Goal: Task Accomplishment & Management: Complete application form

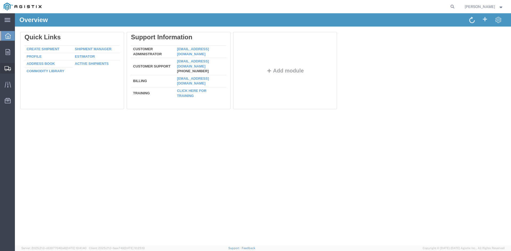
click at [0, 0] on span "Create from Template" at bounding box center [0, 0] width 0 height 0
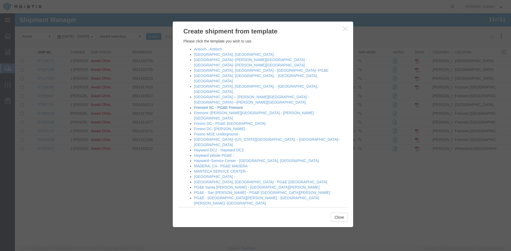
click at [222, 106] on link "Fremont SC - PG&E Fremont" at bounding box center [218, 108] width 49 height 4
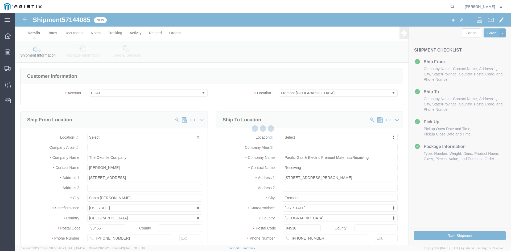
select select
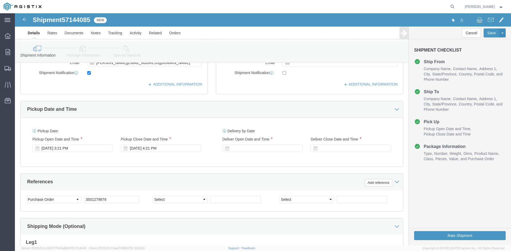
scroll to position [186, 0]
click div "[DATE] 3:21 PM"
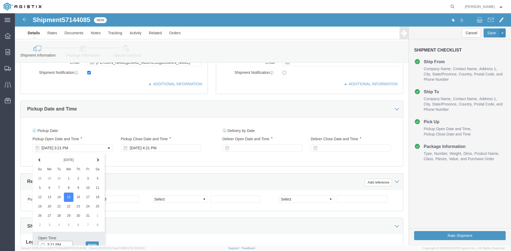
scroll to position [189, 0]
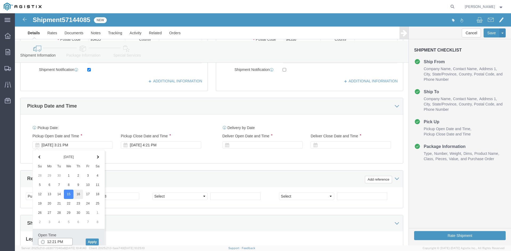
type input "12:21 PM"
click button "Apply"
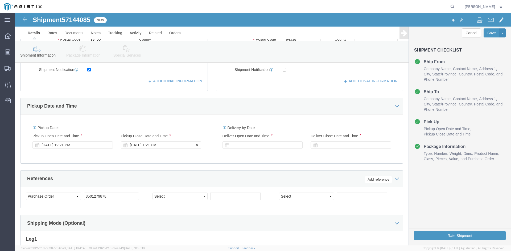
click div "[DATE] 1:21 PM"
click button "Apply"
drag, startPoint x: 230, startPoint y: 130, endPoint x: 233, endPoint y: 137, distance: 7.3
click div
click button "Apply"
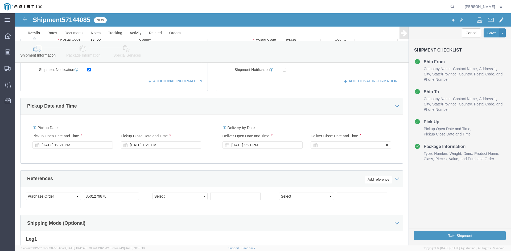
click div
drag, startPoint x: 353, startPoint y: 229, endPoint x: 277, endPoint y: 227, distance: 75.8
click button "Apply"
click input "3501279878"
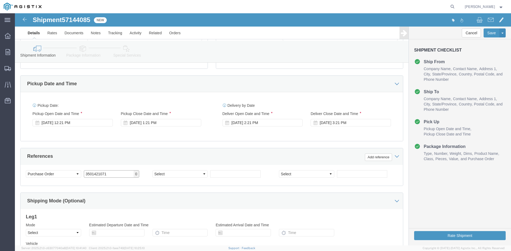
scroll to position [269, 0]
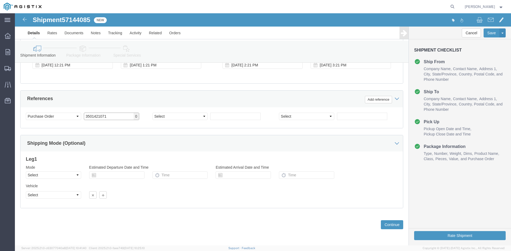
type input "3501421071"
click select "Select Air Less than Truckload Multi-Leg Ocean Freight Rail Small Parcel Truckl…"
select select "TL"
click select "Select Air Less than Truckload Multi-Leg Ocean Freight Rail Small Parcel Truckl…"
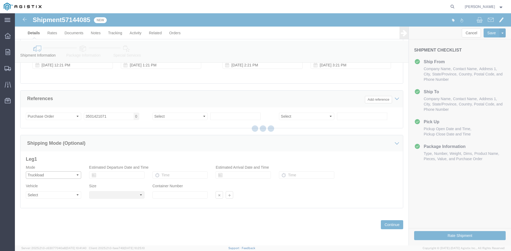
select select
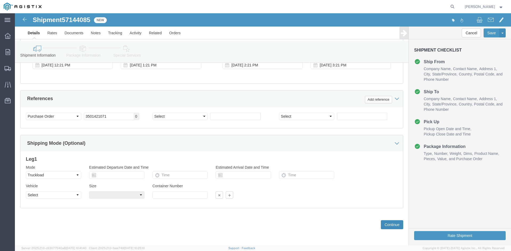
click button "Continue"
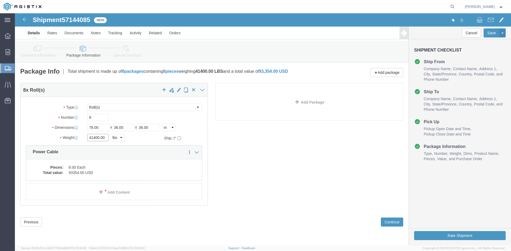
click input "41400.00"
type input "4"
type input "41680"
click dd "8.00 Each"
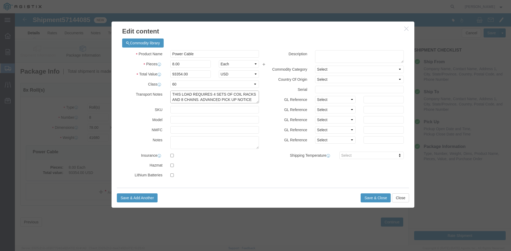
scroll to position [5, 0]
drag, startPoint x: 157, startPoint y: 80, endPoint x: 236, endPoint y: 86, distance: 78.9
click textarea "THIS LOAD REQUIRES 4 SETS OF COIL RACKS AND 8 CHAINS. ADVANCED PICK UP NOTICE R…"
click textarea
paste textarea "THIS LOAD REQUIRES 4 SETS OF COIL RACKS AND 8 CHAINS. ADVANCED PICK UP NOTICE R…"
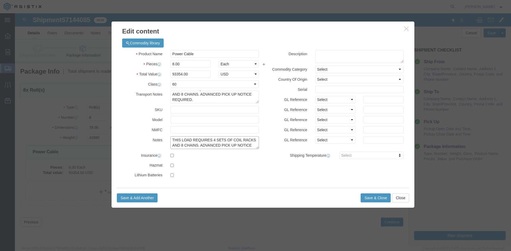
scroll to position [4, 0]
type textarea "THIS LOAD REQUIRES 4 SETS OF COIL RACKS AND 8 CHAINS. ADVANCED PICK UP NOTICE R…"
click input "93354.00"
type input "9"
type input "149267"
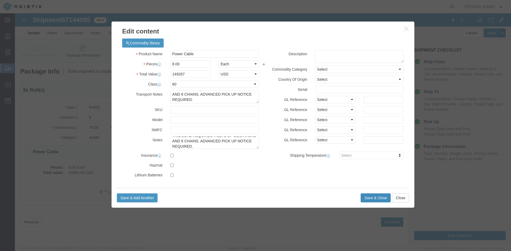
click button "Save & Close"
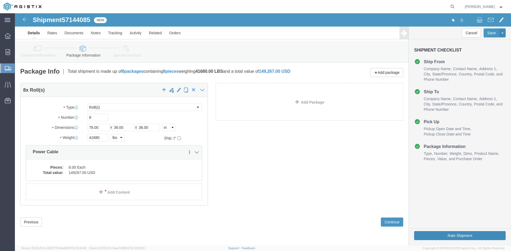
click button "Rate Shipment"
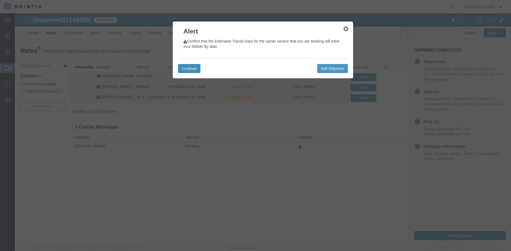
click at [194, 69] on button "Continue" at bounding box center [189, 68] width 22 height 9
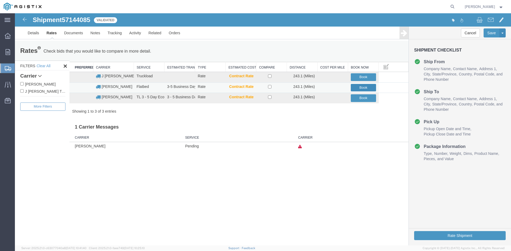
click at [355, 88] on button "Book" at bounding box center [363, 88] width 25 height 8
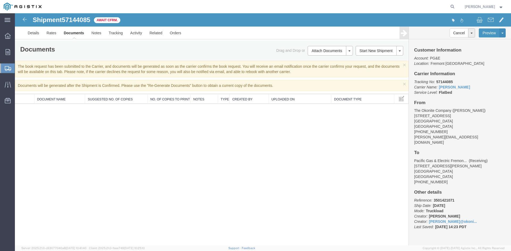
click at [0, 0] on span "Create from Template" at bounding box center [0, 0] width 0 height 0
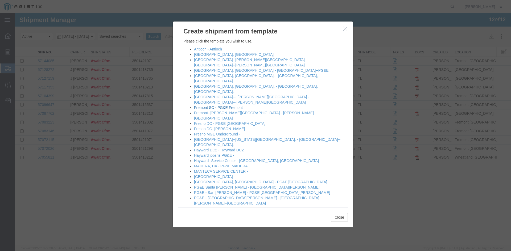
click at [202, 106] on link "Fremont SC - PG&E Fremont" at bounding box center [218, 108] width 49 height 4
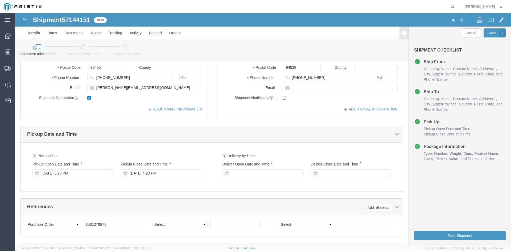
click div "[DATE] 3:23 PM"
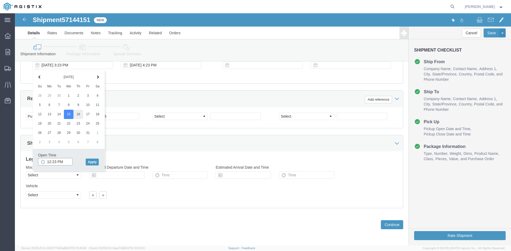
type input "12:23 PM"
click button "Apply"
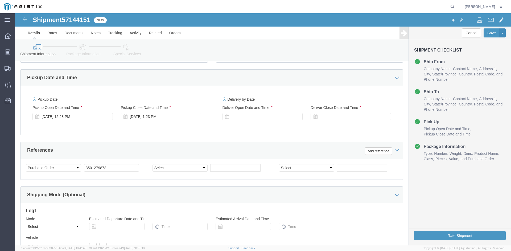
scroll to position [215, 0]
click div
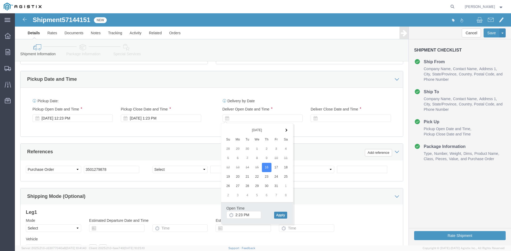
click button "Apply"
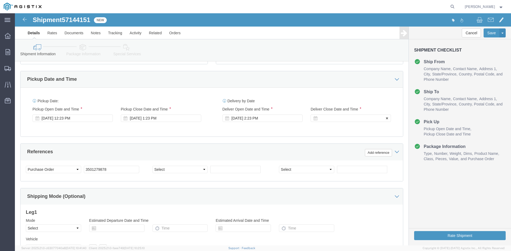
click div
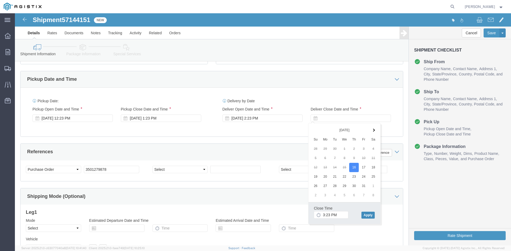
click button "Apply"
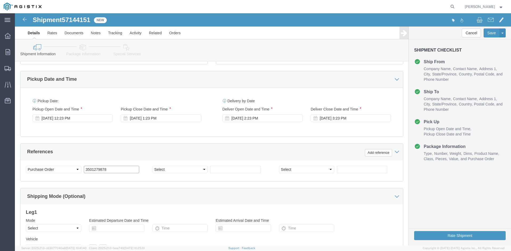
click input "3501279878"
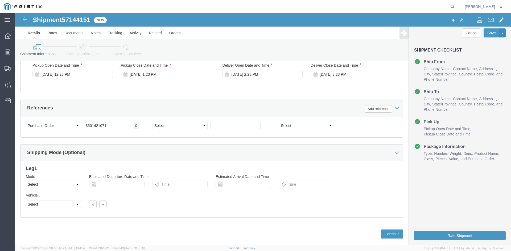
scroll to position [268, 0]
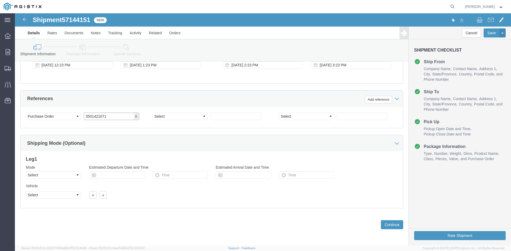
type input "3501421071"
click select "Select Air Less than Truckload Multi-Leg Ocean Freight Rail Small Parcel Truckl…"
select select "TL"
click select "Select Air Less than Truckload Multi-Leg Ocean Freight Rail Small Parcel Truckl…"
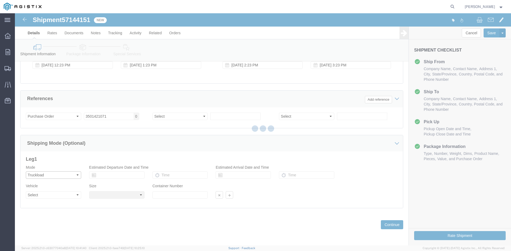
select select
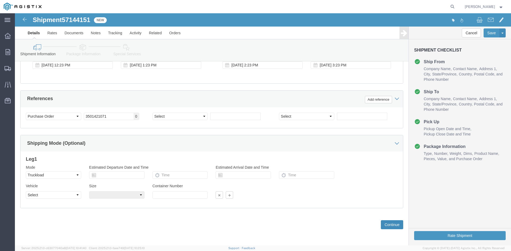
click button "Continue"
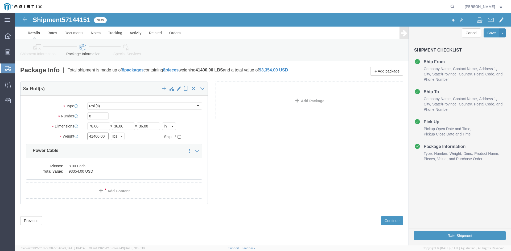
click input "41400.00"
type input "41660"
click dd "8.00 Each"
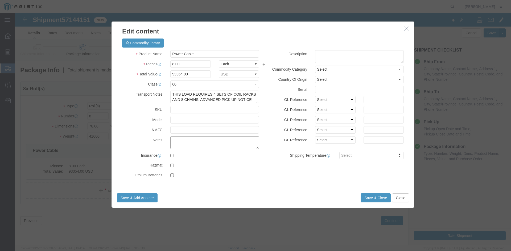
paste textarea "THIS LOAD REQUIRES 4 SETS OF COIL RACKS AND 8 CHAINS. ADVANCED PICK UP NOTICE R…"
type textarea "THIS LOAD REQUIRES 4 SETS OF COIL RACKS AND 8 CHAINS. ADVANCED PICK UP NOTICE R…"
click input "93354.00"
type input "9"
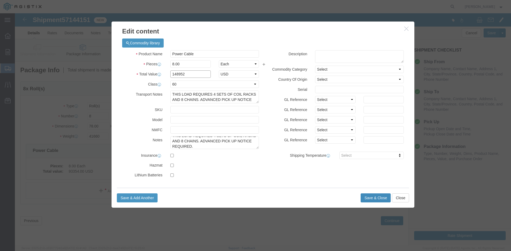
type input "148952"
click button "Save & Close"
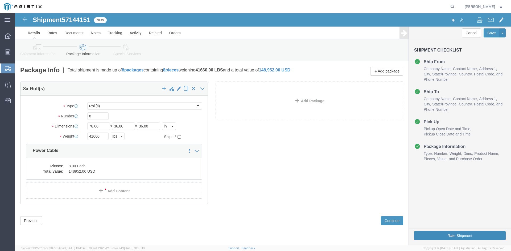
click button "Rate Shipment"
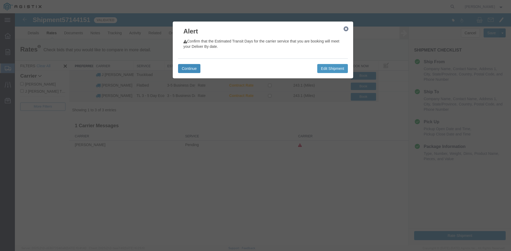
click at [192, 70] on button "Continue" at bounding box center [189, 68] width 22 height 9
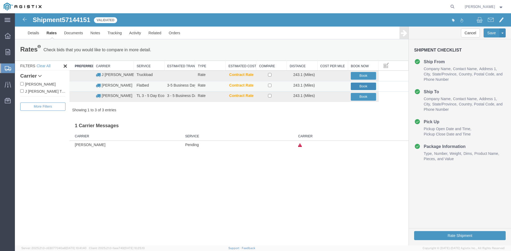
click at [356, 86] on button "Book" at bounding box center [363, 87] width 25 height 8
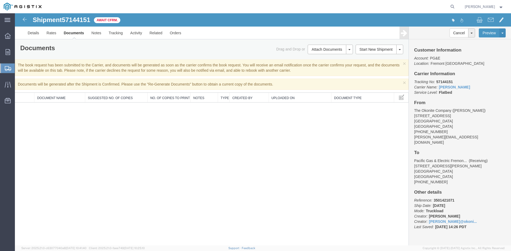
click at [0, 0] on span "Create from Template" at bounding box center [0, 0] width 0 height 0
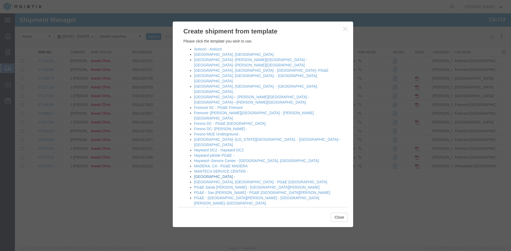
click at [209, 175] on link "[GEOGRAPHIC_DATA] -" at bounding box center [214, 177] width 41 height 4
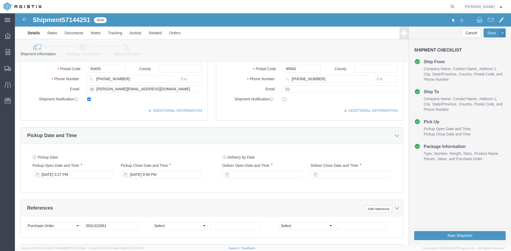
scroll to position [160, 0]
click div "[DATE] 3:27 PM"
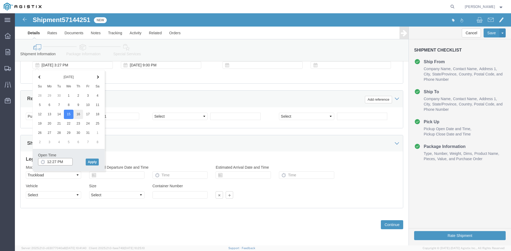
type input "12:27 PM"
drag, startPoint x: 63, startPoint y: 100, endPoint x: 62, endPoint y: 106, distance: 5.9
click button "Apply"
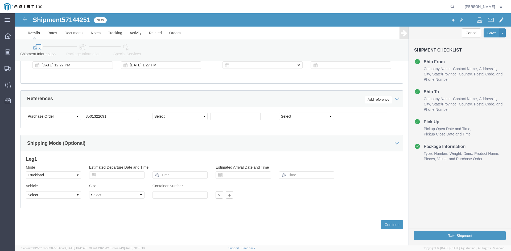
click div
click button "Apply"
click div
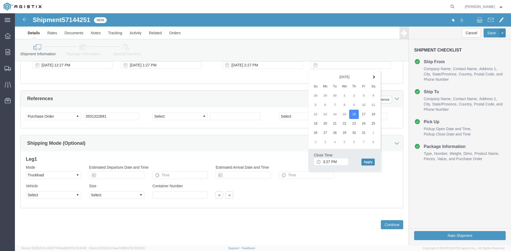
drag, startPoint x: 354, startPoint y: 148, endPoint x: 348, endPoint y: 151, distance: 6.4
click button "Apply"
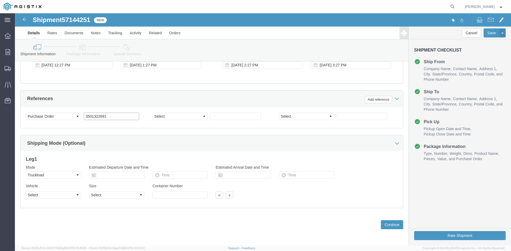
click input "3501322691"
type input "3501415519"
click button "Continue"
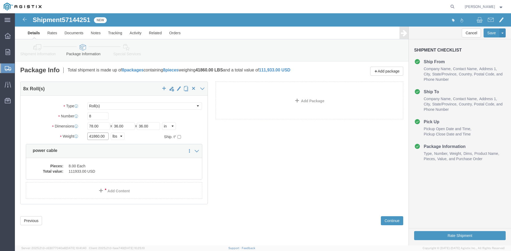
click input "41860.00"
type input "41820"
click div "8 x Roll(s) Package Type Select Bulk Bundle(s) Cardboard Box(es) Carton(s) Crat…"
click dl "Pieces: 8.00 Each Total value: 111933.00 USD"
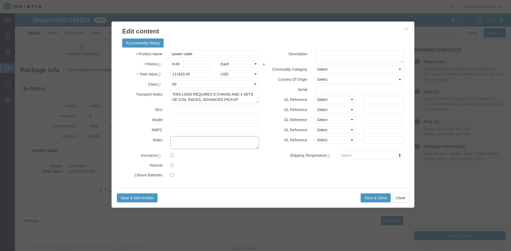
paste textarea "THIS LOAD REQUIRES 4 SETS OF COIL RACKS AND 8 CHAINS. ADVANCED PICK UP NOTICE R…"
type textarea "THIS LOAD REQUIRES 4 SETS OF COIL RACKS AND 8 CHAINS. ADVANCED PICK UP NOTICE R…"
click input "111933.00"
type input "1"
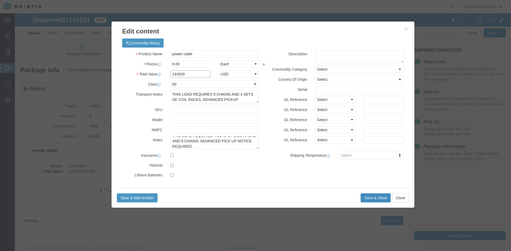
type input "144928"
click button "Save & Close"
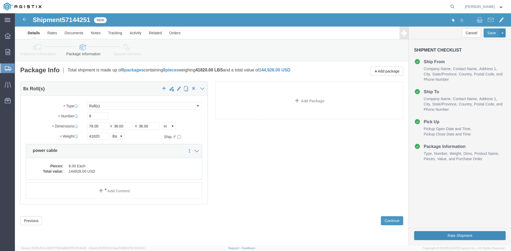
click button "Rate Shipment"
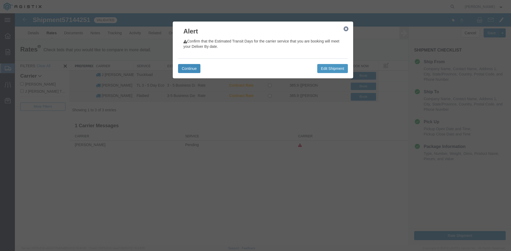
click at [182, 67] on button "Continue" at bounding box center [189, 68] width 22 height 9
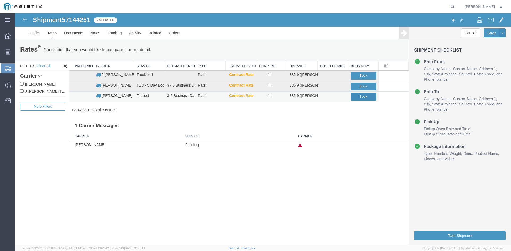
click at [364, 97] on button "Book" at bounding box center [363, 97] width 25 height 8
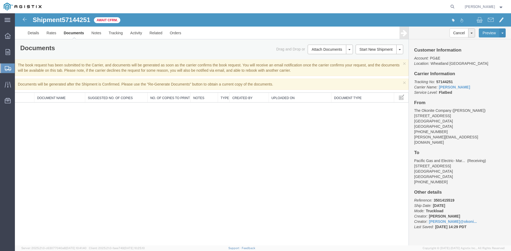
click at [0, 0] on span "Create from Template" at bounding box center [0, 0] width 0 height 0
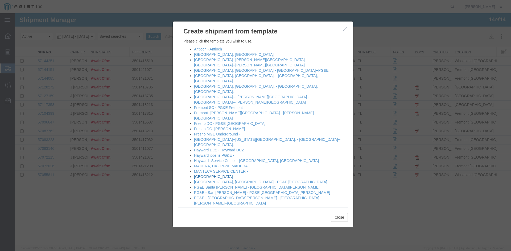
click at [206, 175] on link "[GEOGRAPHIC_DATA] -" at bounding box center [214, 177] width 41 height 4
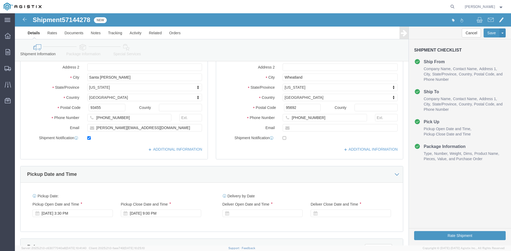
scroll to position [133, 0]
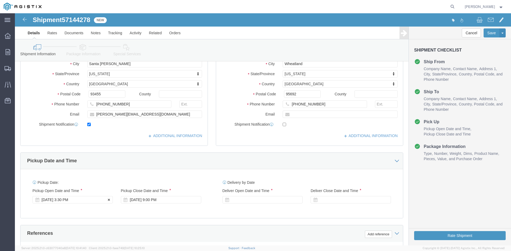
click div "[DATE] 3:30 PM"
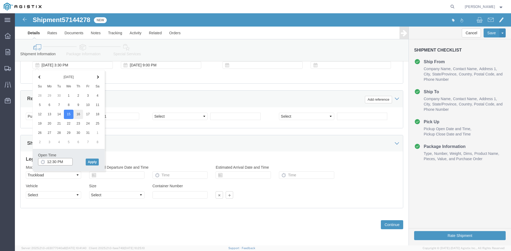
type input "12:30 PM"
drag, startPoint x: 64, startPoint y: 101, endPoint x: 63, endPoint y: 104, distance: 3.0
click button "Apply"
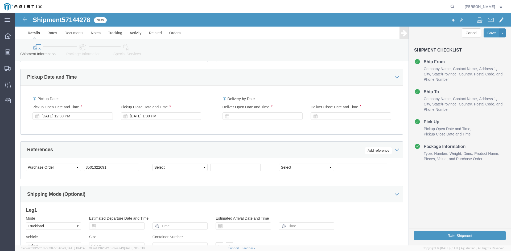
scroll to position [215, 0]
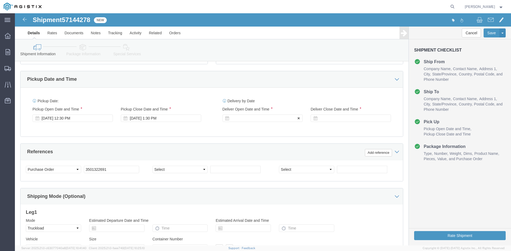
click div
click button "Apply"
click div
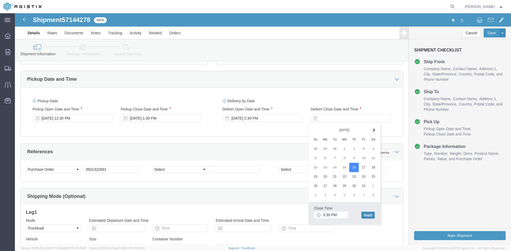
click button "Apply"
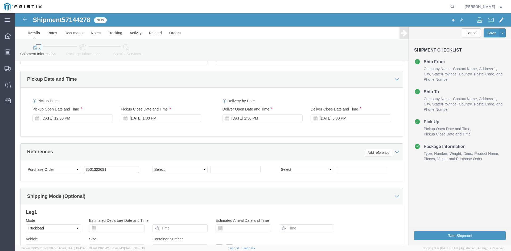
click input "3501322691"
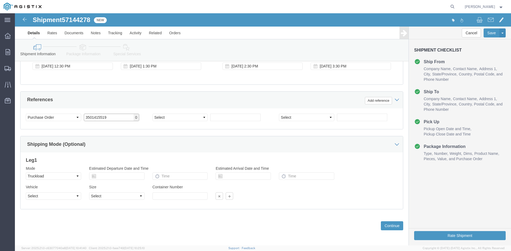
scroll to position [268, 0]
type input "3501415519"
click button "Continue"
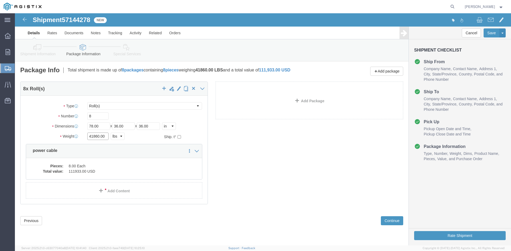
click input "41860.00"
type input "4"
click input "8"
type input "5"
click input "text"
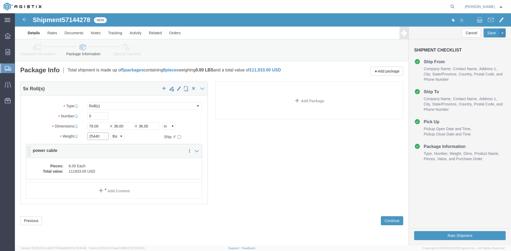
type input "25440"
click dd "8.00 Each"
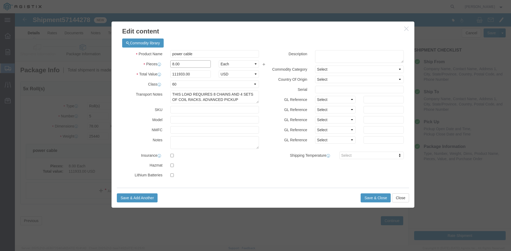
click input "8.00"
type input "8"
type input "5"
click input "69958.13"
type input "6"
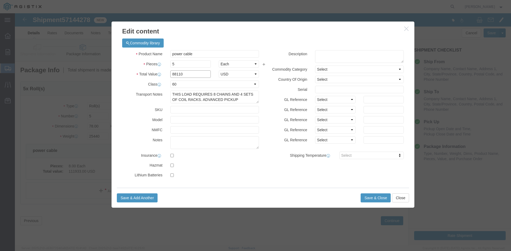
type input "88110"
paste textarea "THIS LOAD REQUIRES 4 SETS OF COIL RACKS AND 8 CHAINS. ADVANCED PICK UP NOTICE R…"
type textarea "THIS LOAD REQUIRES 4 SETS OF COIL RACKS AND 8 CHAINS. ADVANCED PICK UP NOTICE R…"
click button "Save & Close"
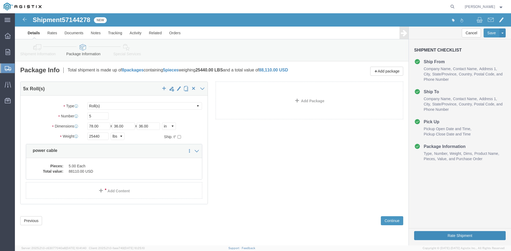
click button "Rate Shipment"
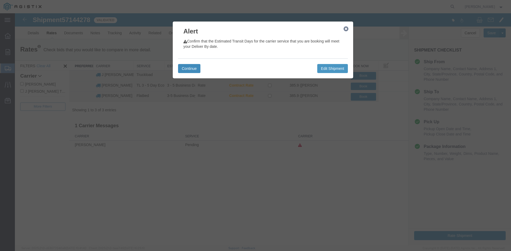
click at [181, 66] on button "Continue" at bounding box center [189, 68] width 22 height 9
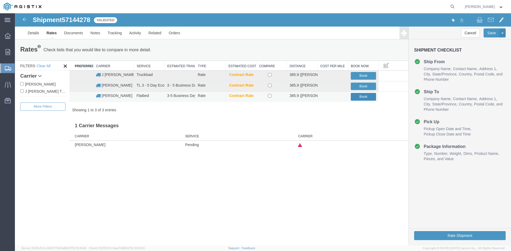
click at [356, 96] on button "Book" at bounding box center [363, 97] width 25 height 8
